Goal: Navigation & Orientation: Go to known website

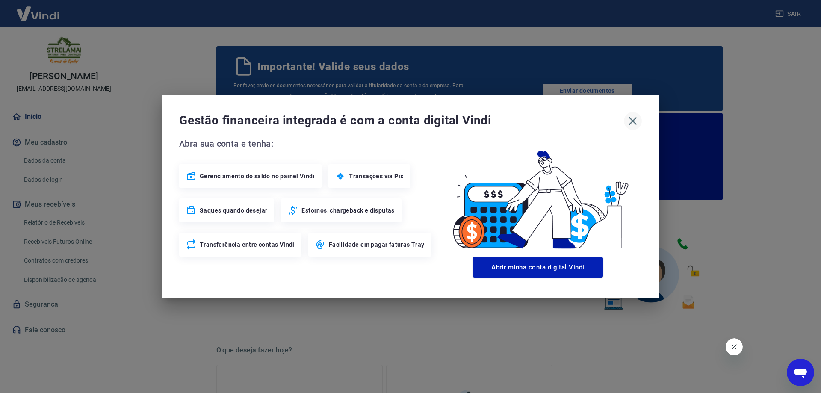
click at [630, 119] on icon "button" at bounding box center [633, 121] width 14 height 14
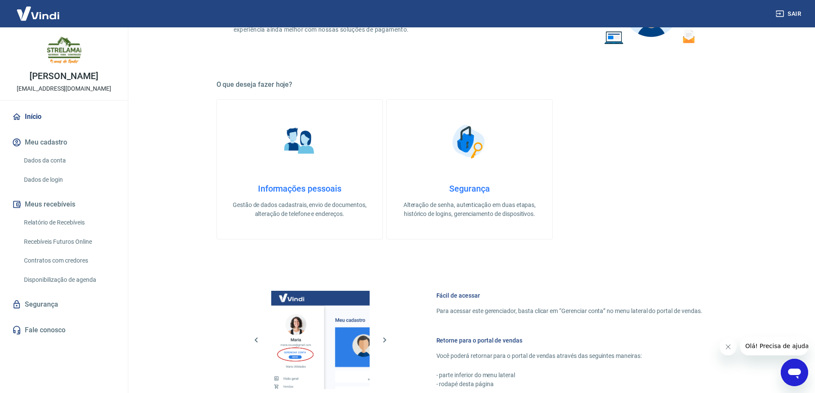
scroll to position [385, 0]
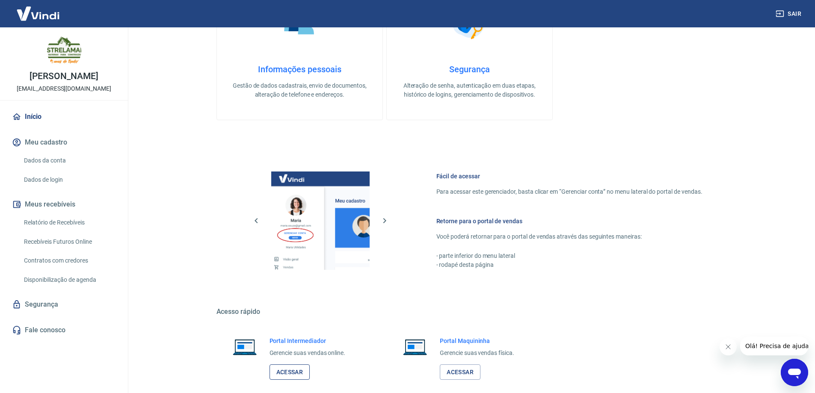
click at [293, 366] on link "Acessar" at bounding box center [289, 372] width 41 height 16
